Goal: Task Accomplishment & Management: Complete application form

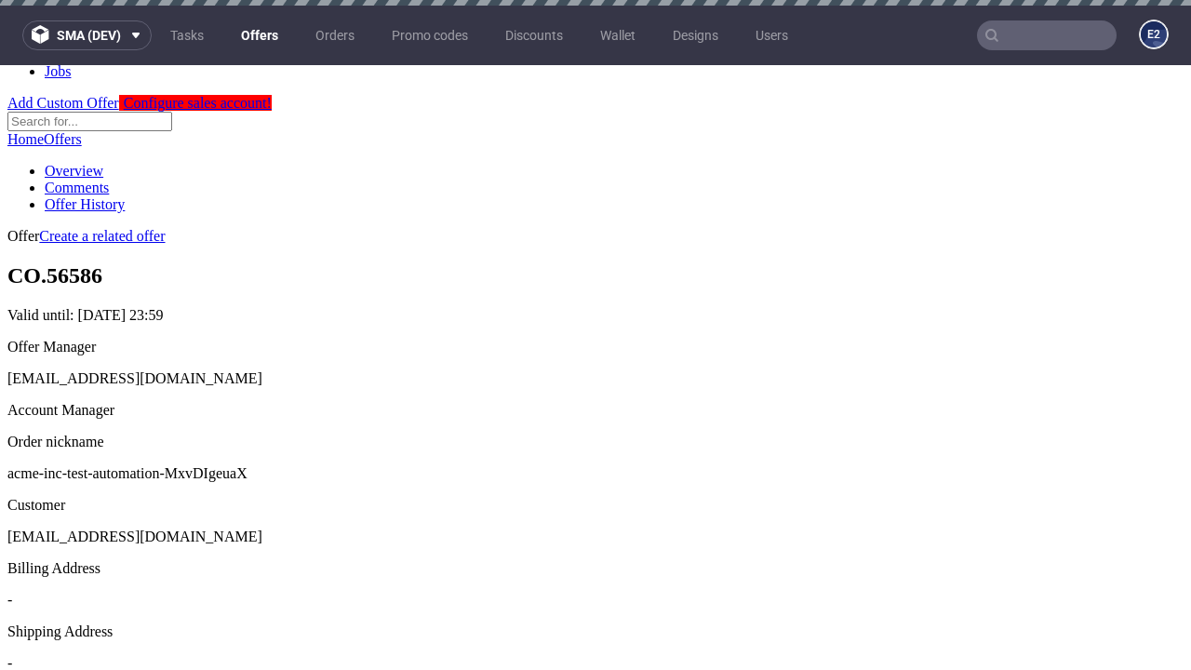
scroll to position [6, 0]
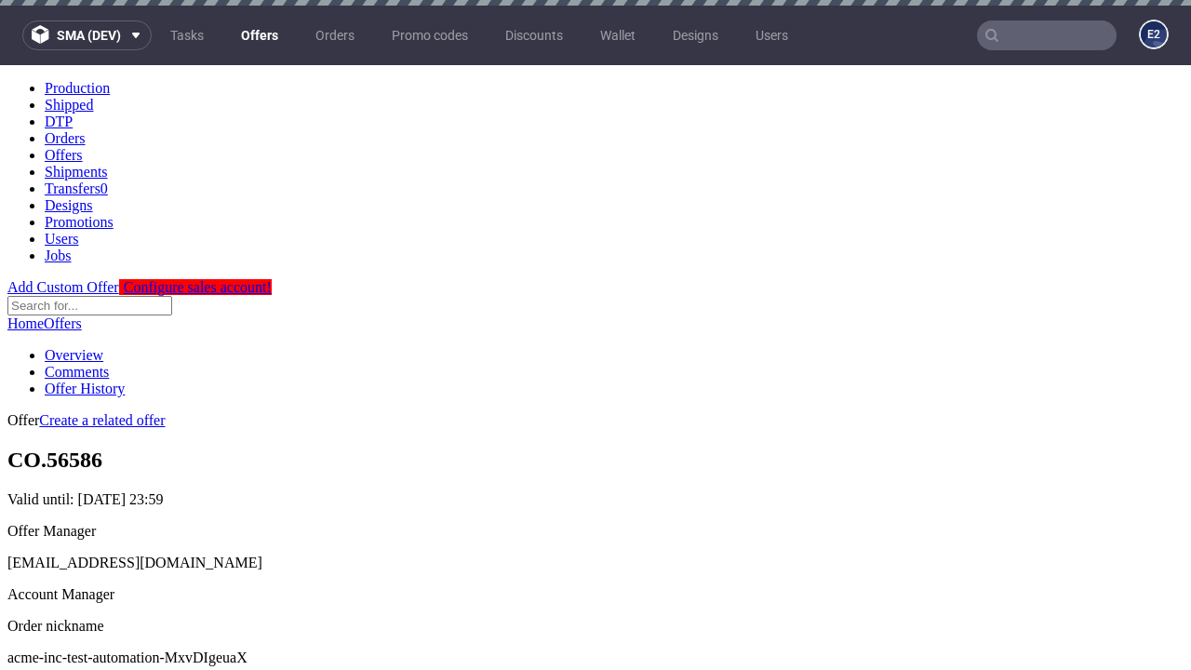
scroll to position [6, 0]
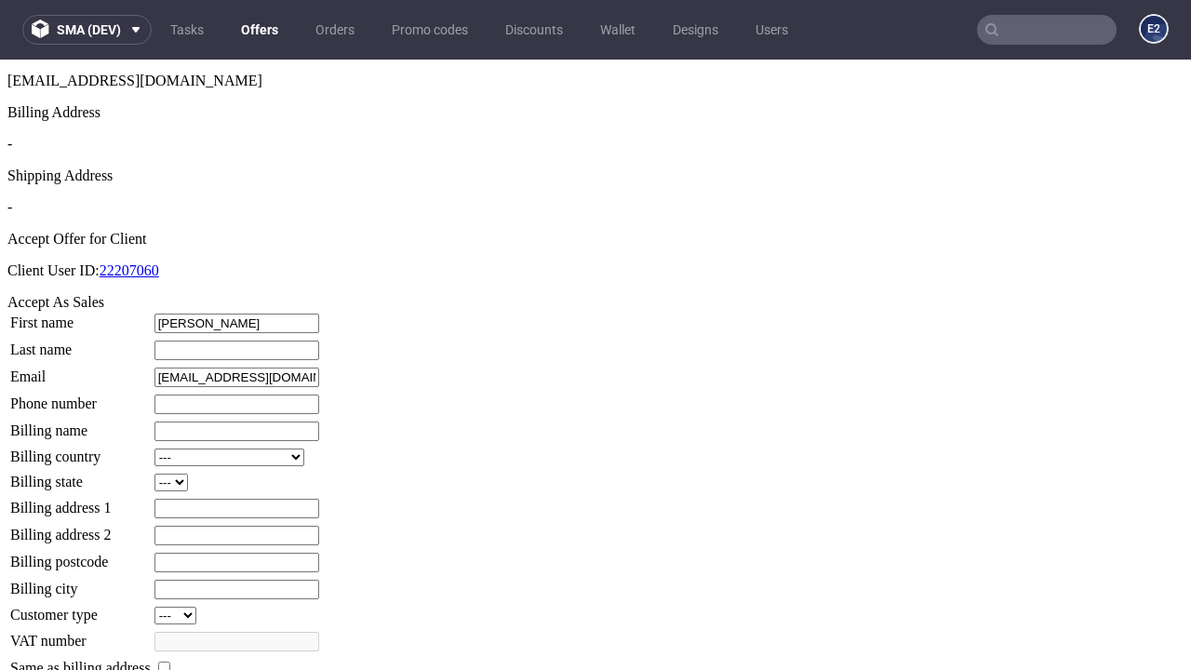
type input "Osborne"
type input "Ernser"
type input "1509813888"
type input "Lura62"
select select "13"
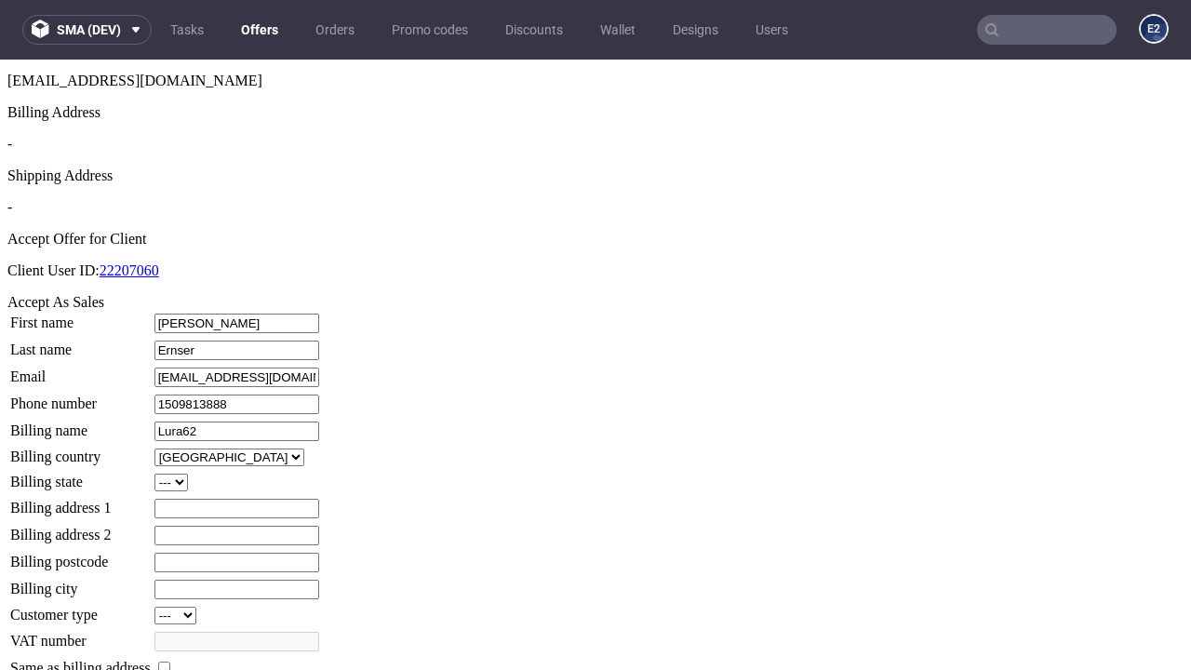
select select "132"
type input "Lura62"
type input "3 Old Military Road"
type input "SZ7 7UK"
type input "Mraz-le-Olson"
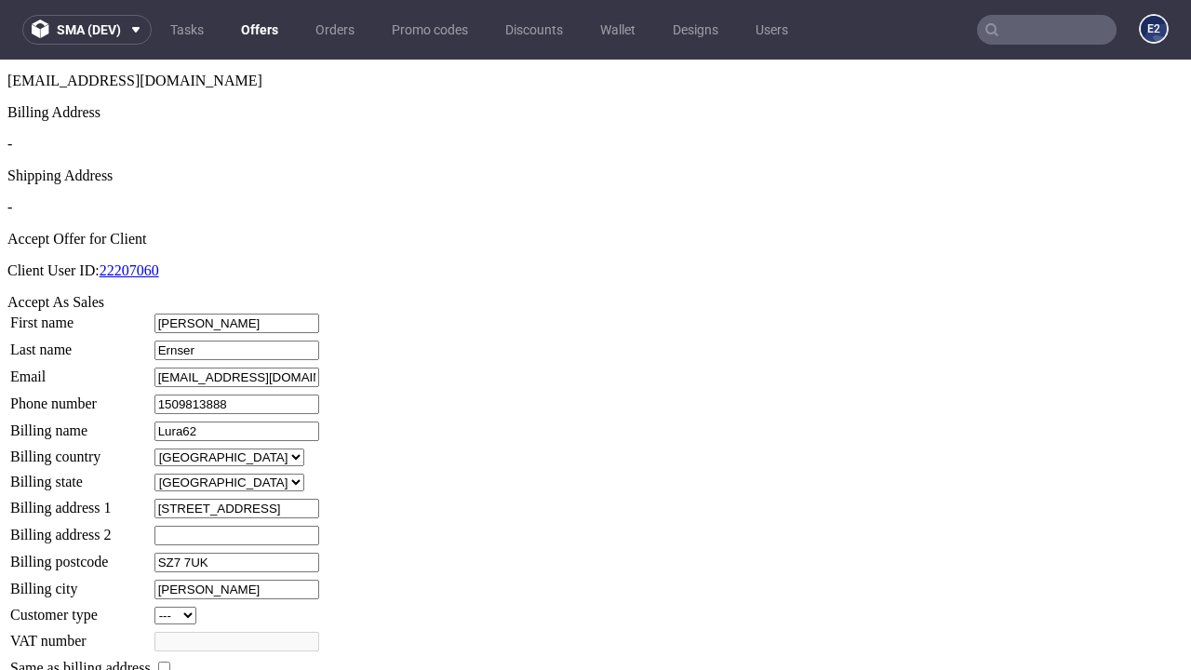
click at [170, 661] on input "checkbox" at bounding box center [164, 667] width 12 height 12
checkbox input "true"
type input "Lura62"
select select "13"
type input "3 Old Military Road"
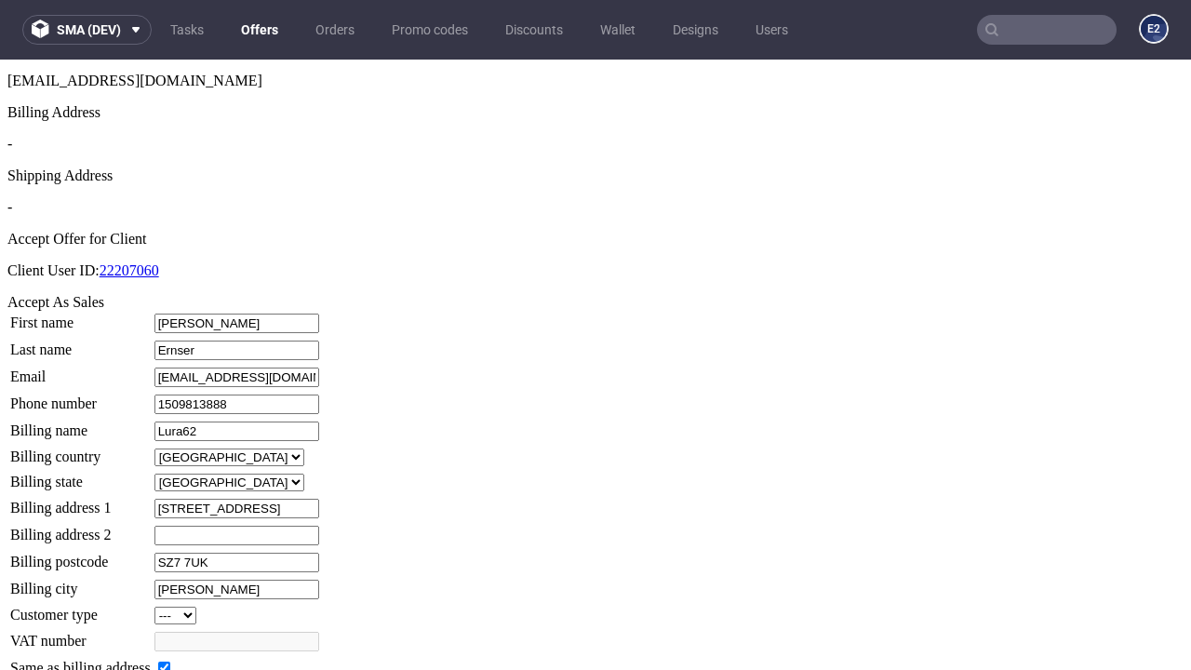
type input "SZ7 7UK"
type input "Mraz-le-Olson"
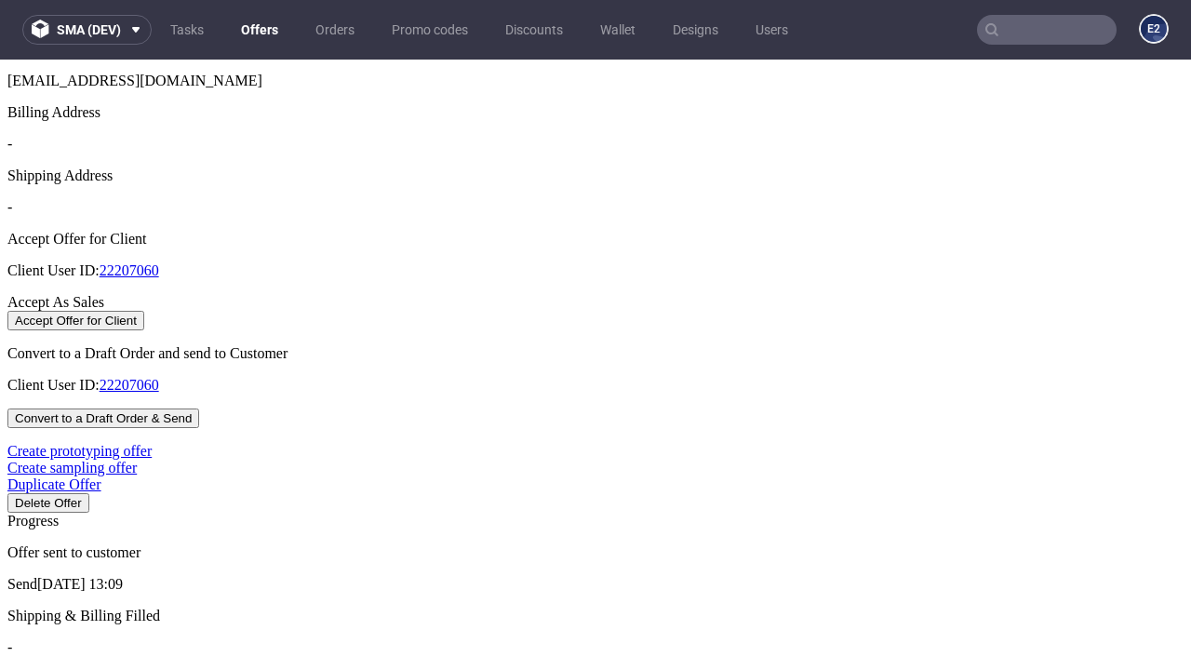
select select "13"
select select "132"
select select "13"
select select "132"
